Goal: Task Accomplishment & Management: Use online tool/utility

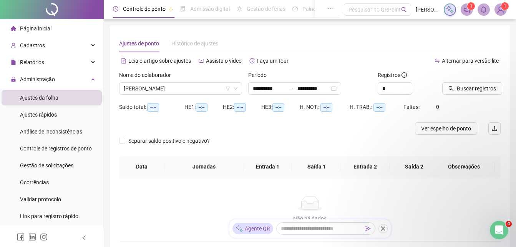
click at [48, 93] on div "Ajustes da folha" at bounding box center [39, 97] width 38 height 15
click at [49, 81] on span "Administração" at bounding box center [37, 79] width 35 height 6
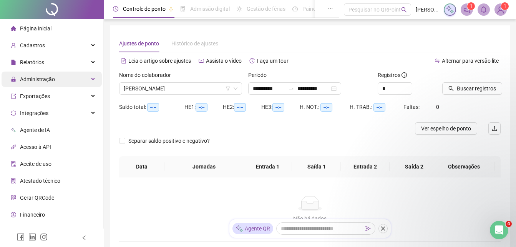
click at [52, 82] on span "Administração" at bounding box center [37, 79] width 35 height 6
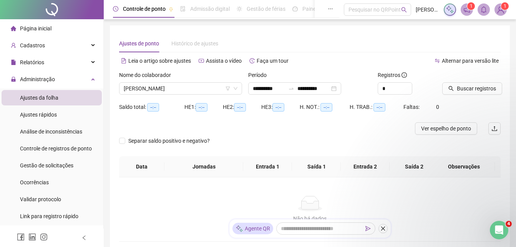
click at [55, 97] on span "Ajustes da folha" at bounding box center [39, 97] width 38 height 6
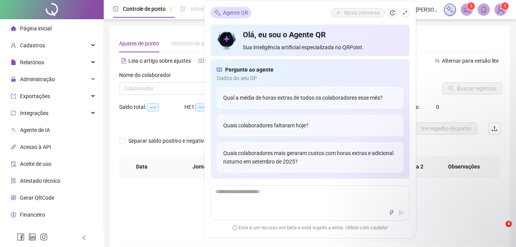
type input "**********"
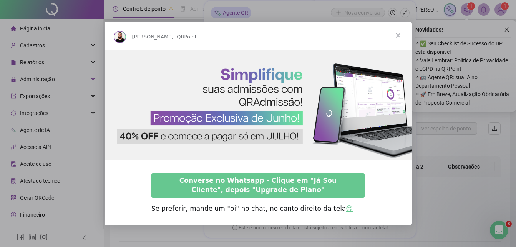
click at [400, 35] on span "Fechar" at bounding box center [398, 36] width 28 height 28
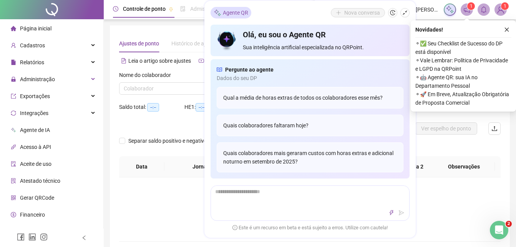
click at [172, 194] on div "Não há dados Não há dados" at bounding box center [309, 209] width 381 height 64
click at [405, 11] on icon "shrink" at bounding box center [404, 12] width 5 height 5
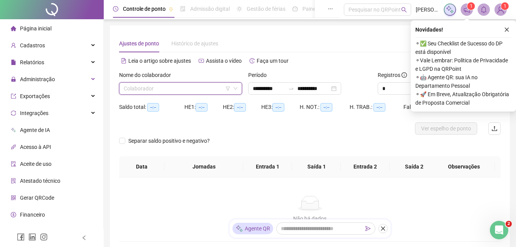
click at [150, 90] on input "search" at bounding box center [177, 89] width 107 height 12
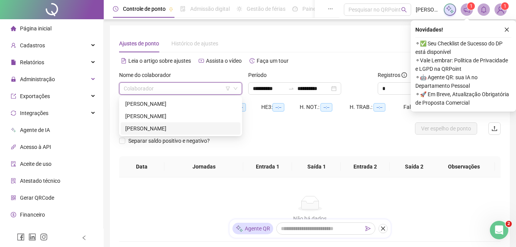
click at [153, 125] on div "[PERSON_NAME]" at bounding box center [180, 128] width 111 height 8
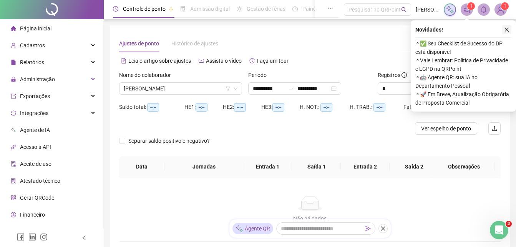
click at [505, 32] on icon "close" at bounding box center [506, 29] width 5 height 5
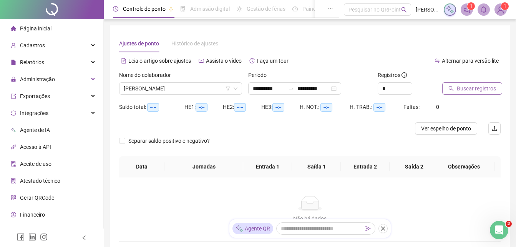
click at [487, 89] on span "Buscar registros" at bounding box center [476, 88] width 39 height 8
type input "**********"
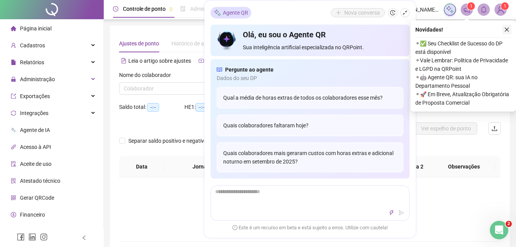
click at [506, 28] on icon "close" at bounding box center [506, 29] width 5 height 5
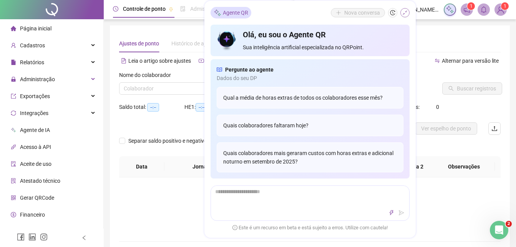
click at [406, 13] on icon "shrink" at bounding box center [404, 12] width 5 height 5
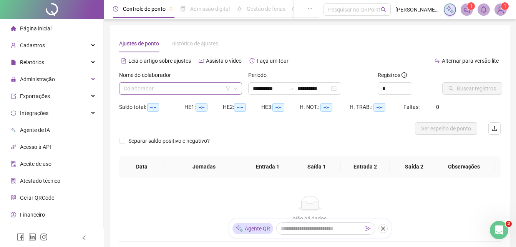
click at [187, 84] on input "search" at bounding box center [177, 89] width 107 height 12
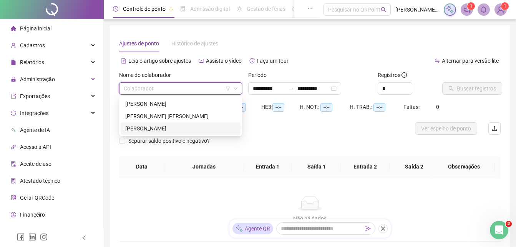
click at [167, 124] on div "[PERSON_NAME]" at bounding box center [180, 128] width 111 height 8
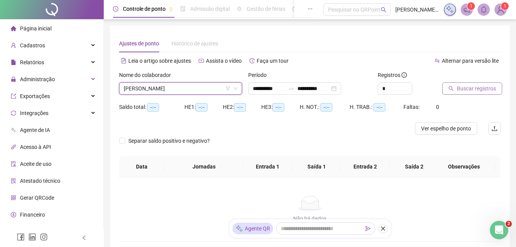
click at [462, 89] on span "Buscar registros" at bounding box center [476, 88] width 39 height 8
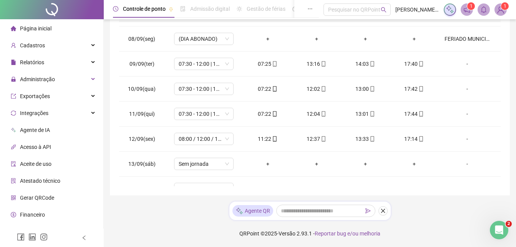
scroll to position [260, 0]
